Goal: Information Seeking & Learning: Learn about a topic

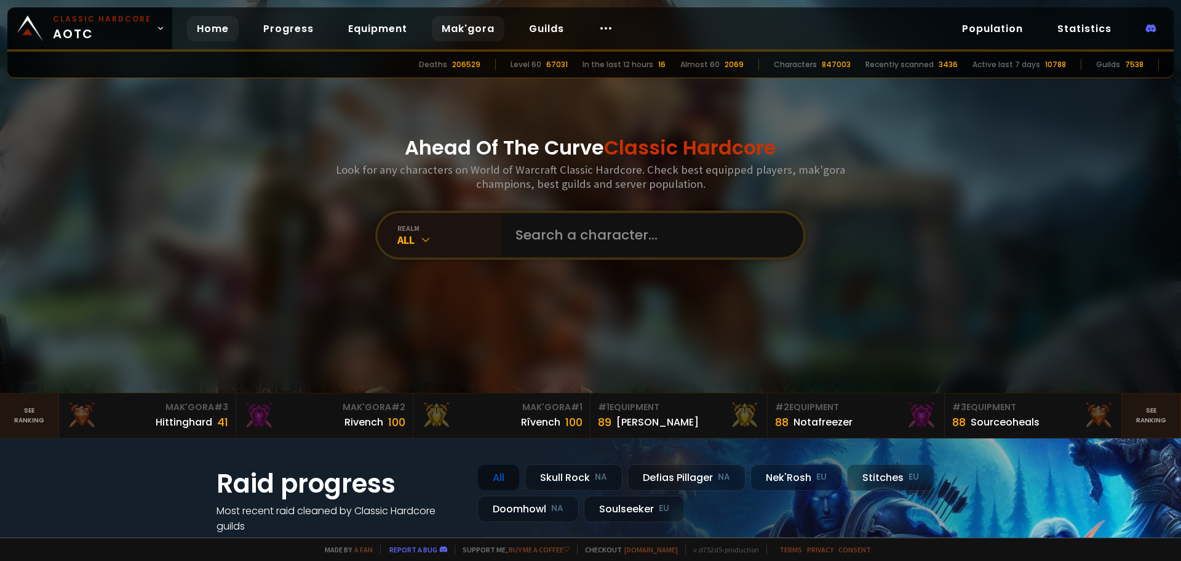
click at [458, 29] on link "Mak'gora" at bounding box center [468, 28] width 73 height 25
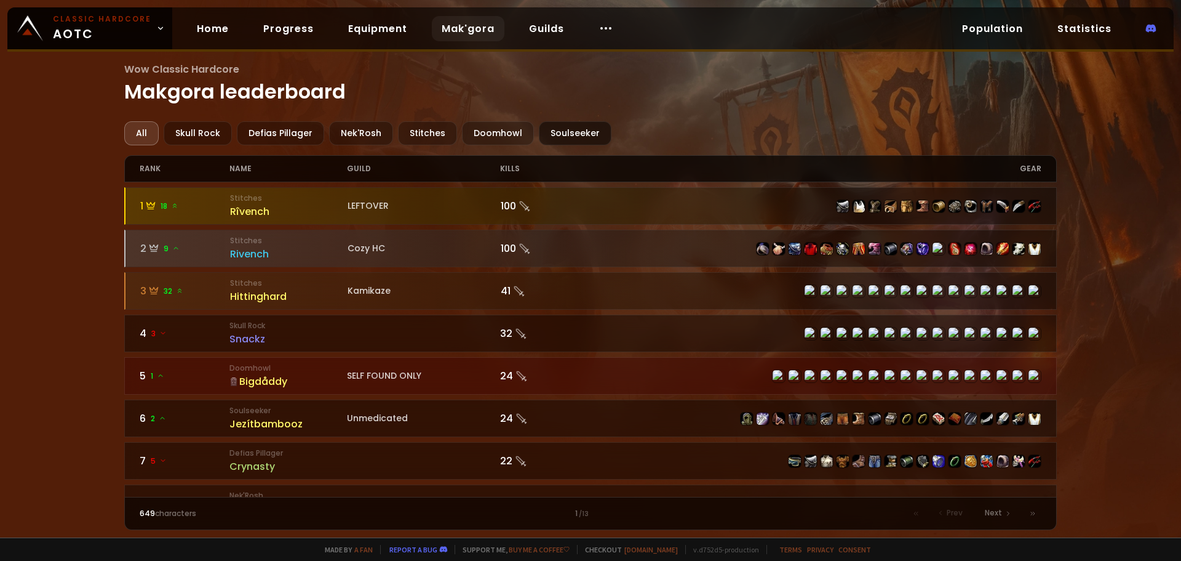
click at [564, 133] on div "Soulseeker" at bounding box center [575, 133] width 73 height 24
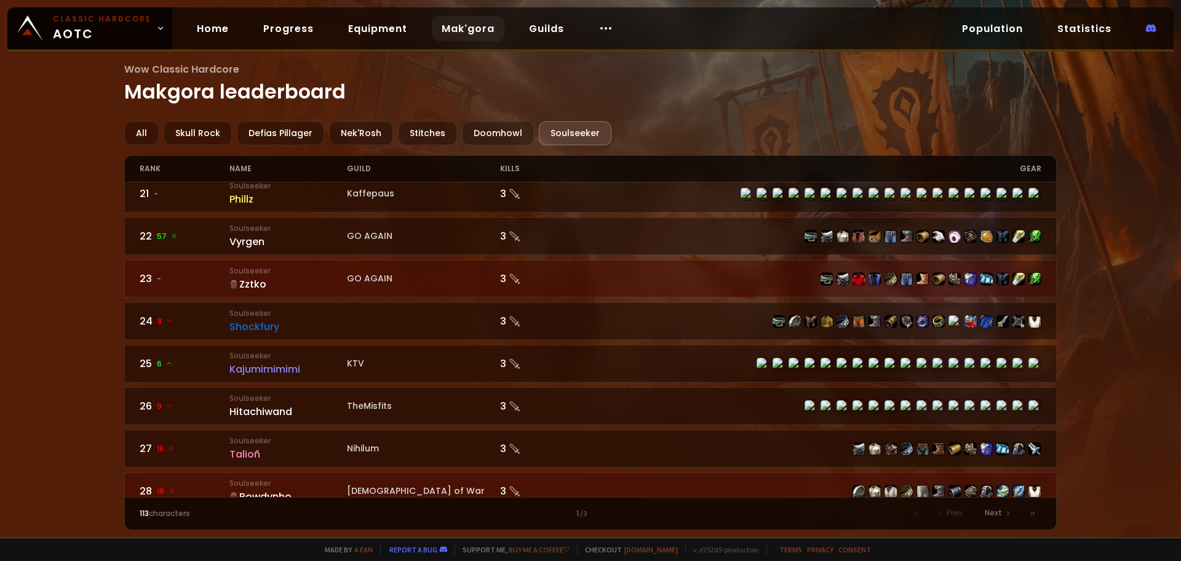
scroll to position [1046, 0]
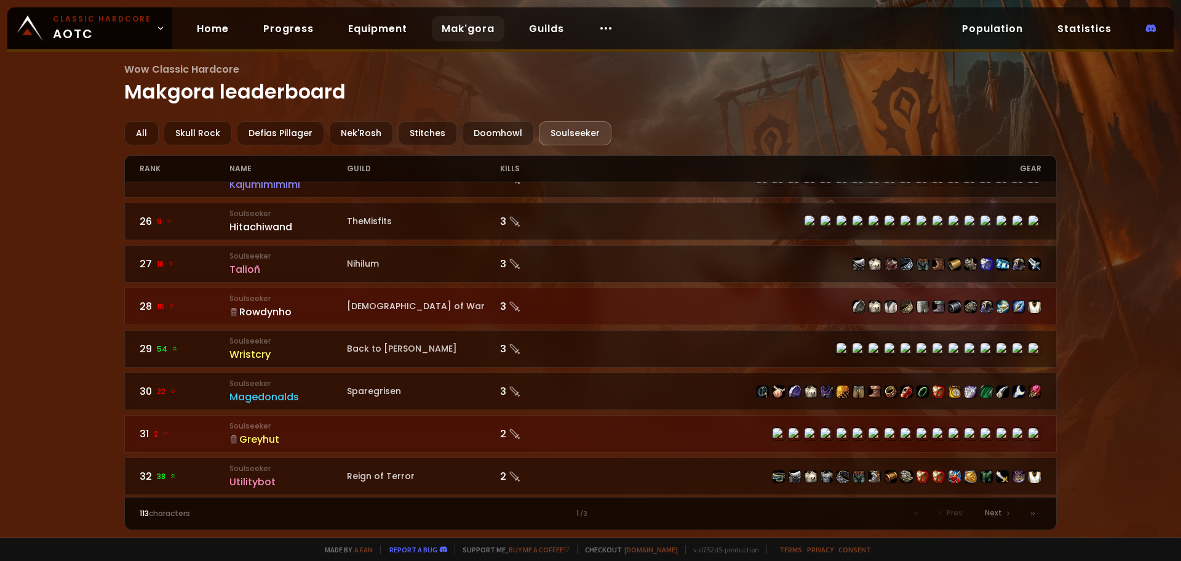
click at [93, 362] on div "Wow Classic Hardcore Makgora leaderboard All Skull Rock Defias Pillager Nek'Ros…" at bounding box center [590, 268] width 1181 height 537
